Goal: Task Accomplishment & Management: Complete application form

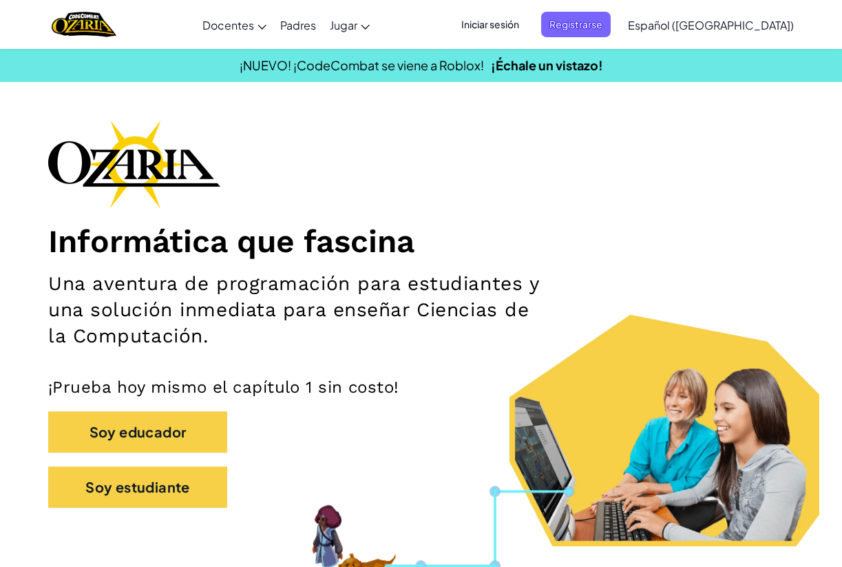
click at [508, 25] on span "Iniciar sesión" at bounding box center [490, 24] width 74 height 25
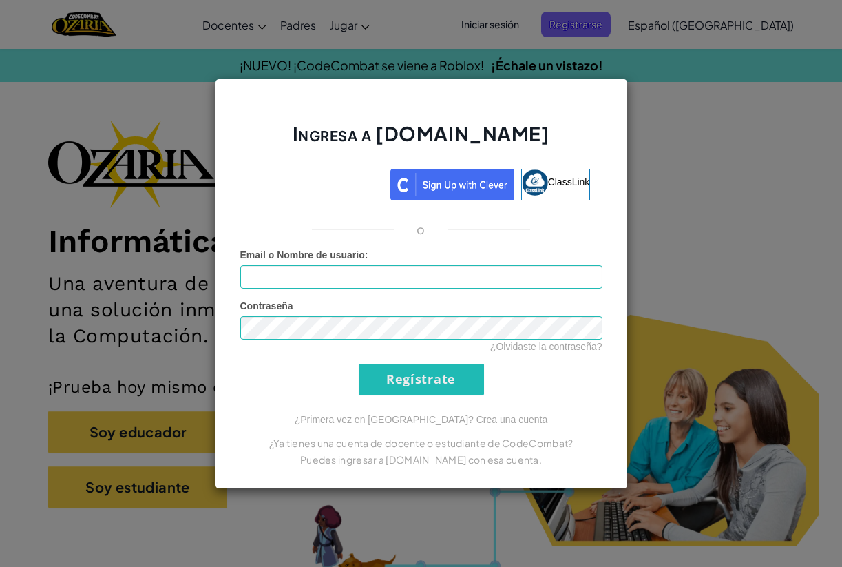
click at [644, 178] on div "Ingresa a [DOMAIN_NAME] ClassLink o Error desconocido. Email o Nombre de usuari…" at bounding box center [421, 283] width 842 height 567
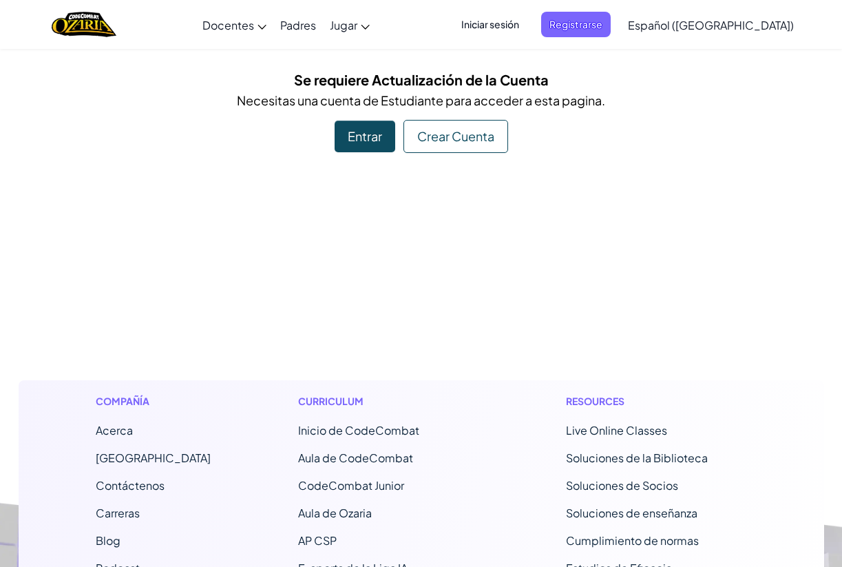
click at [372, 130] on div "Entrar" at bounding box center [365, 136] width 61 height 32
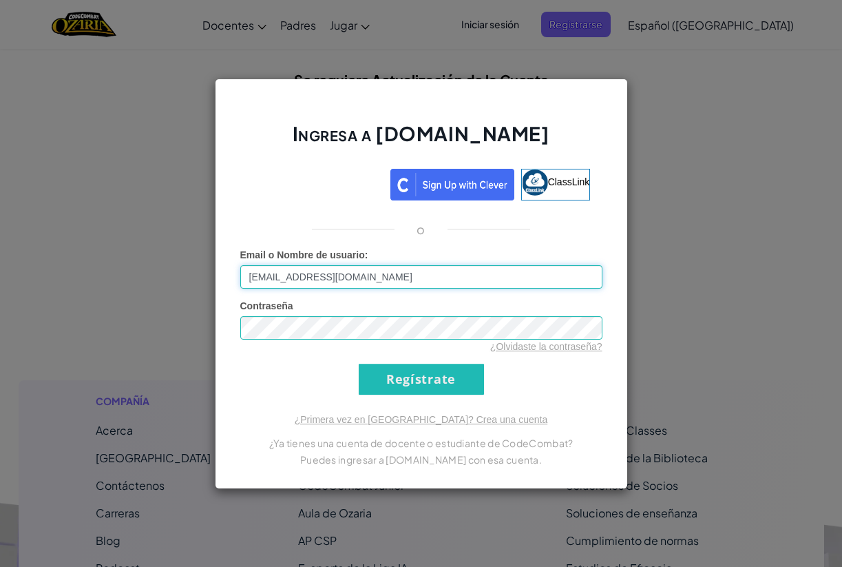
type input "[EMAIL_ADDRESS][DOMAIN_NAME]"
click at [421, 379] on input "Regístrate" at bounding box center [421, 379] width 125 height 31
